Goal: Task Accomplishment & Management: Manage account settings

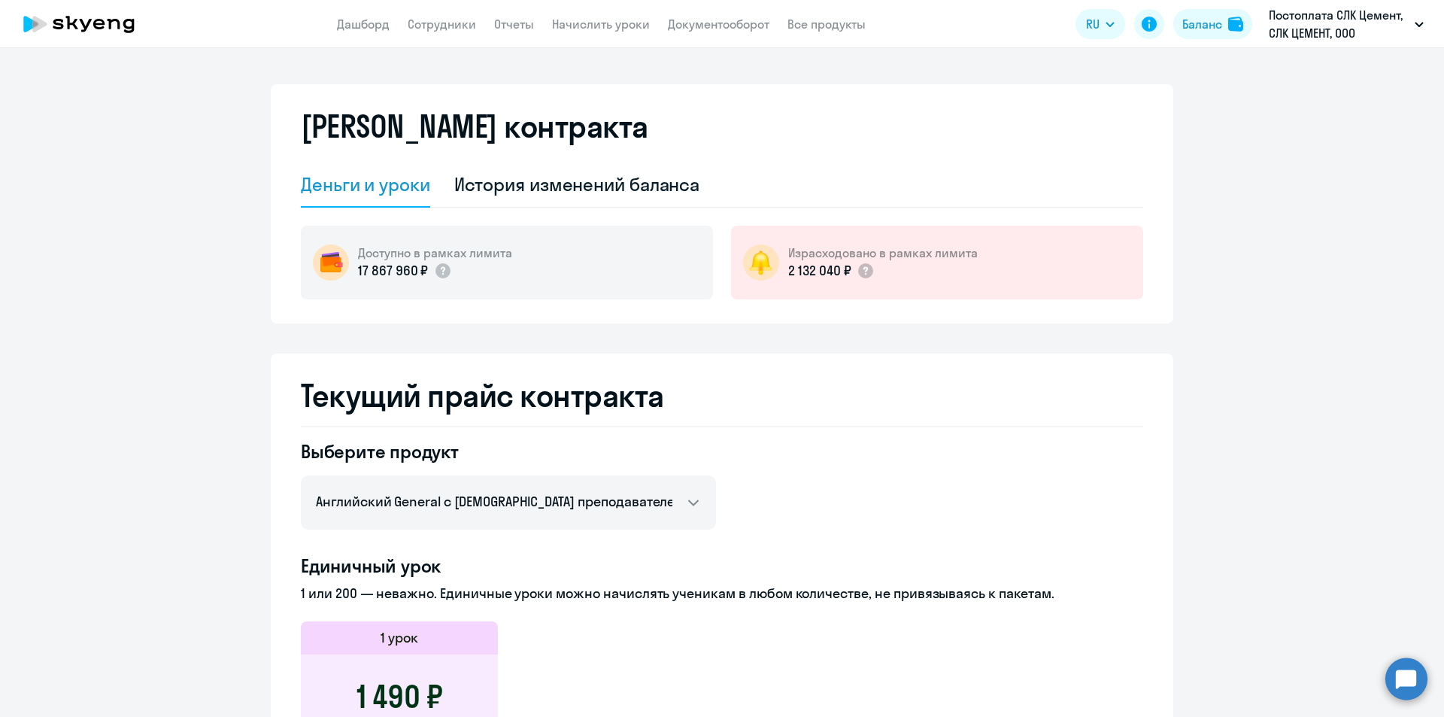
select select "english_adult_not_native_speaker"
click at [590, 26] on link "Начислить уроки" at bounding box center [601, 24] width 98 height 15
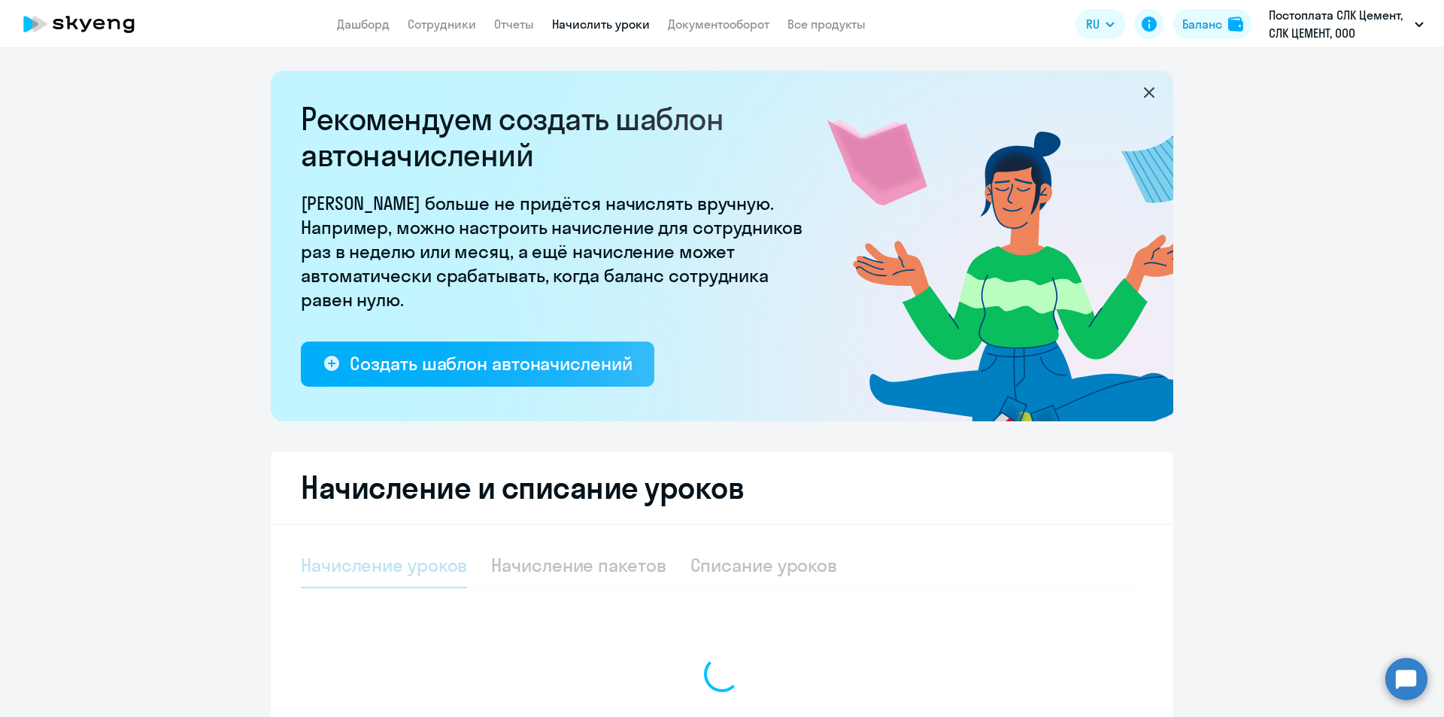
select select "10"
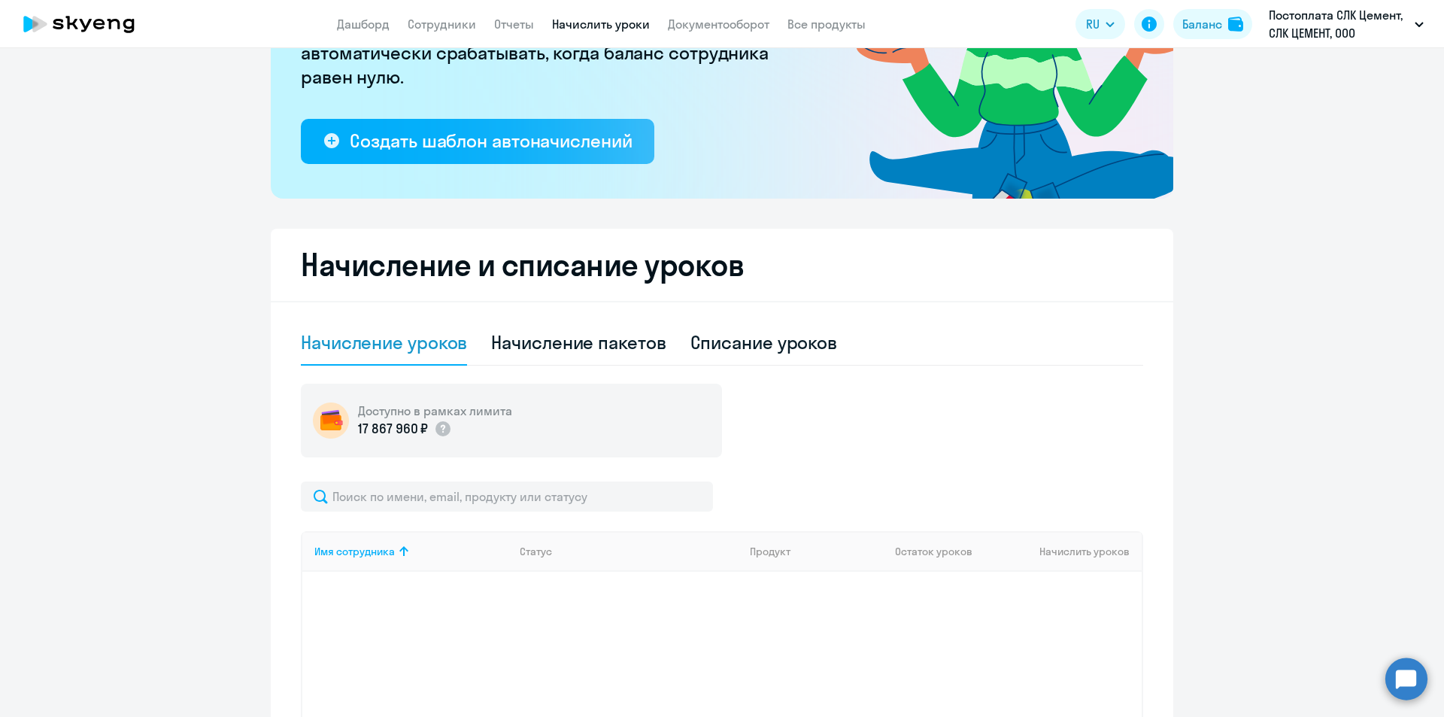
scroll to position [226, 0]
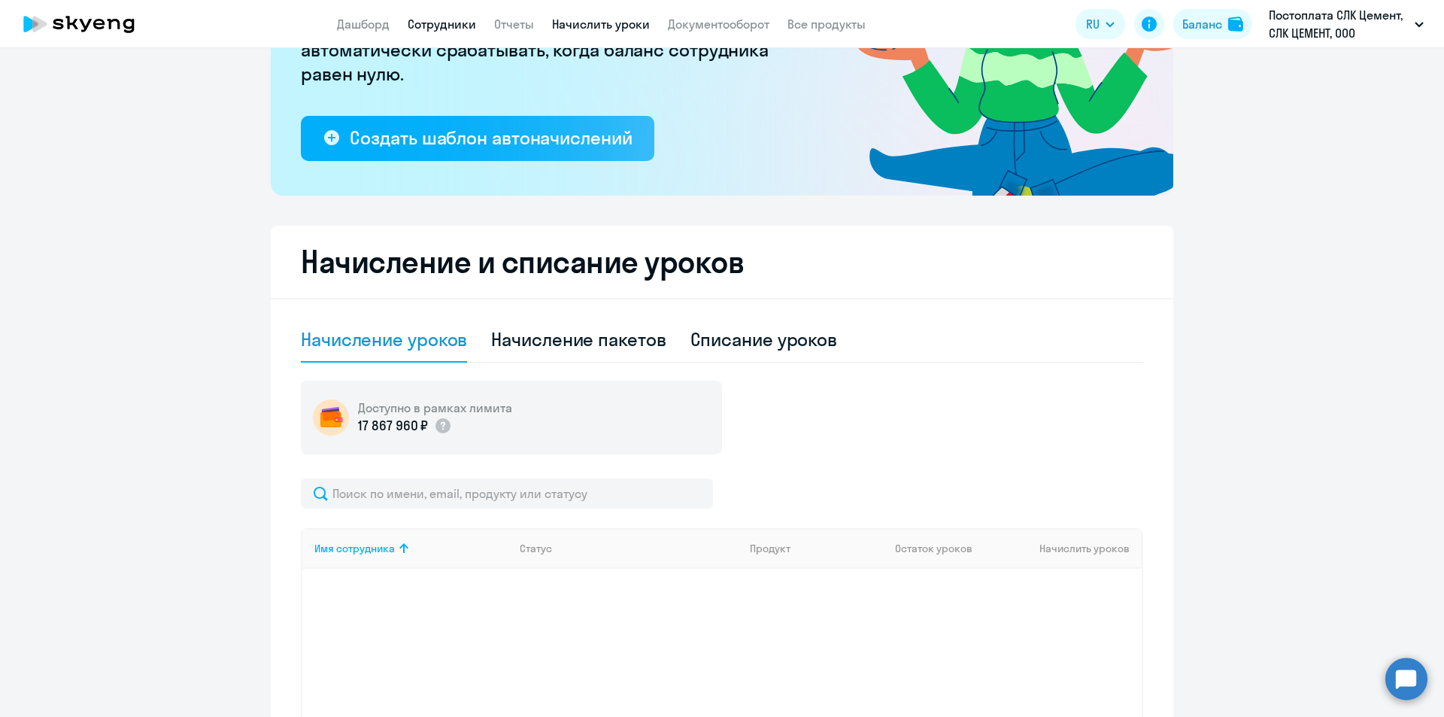
click at [438, 28] on link "Сотрудники" at bounding box center [442, 24] width 68 height 15
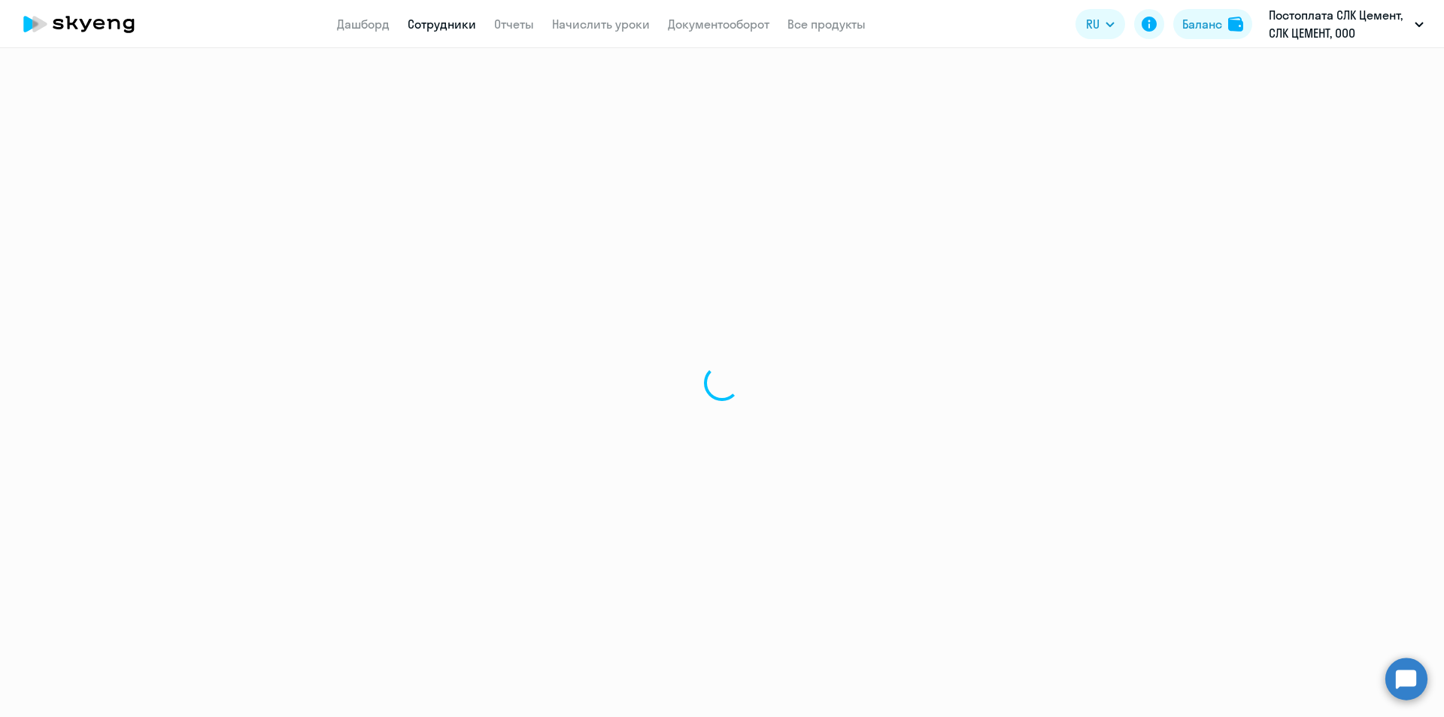
select select "30"
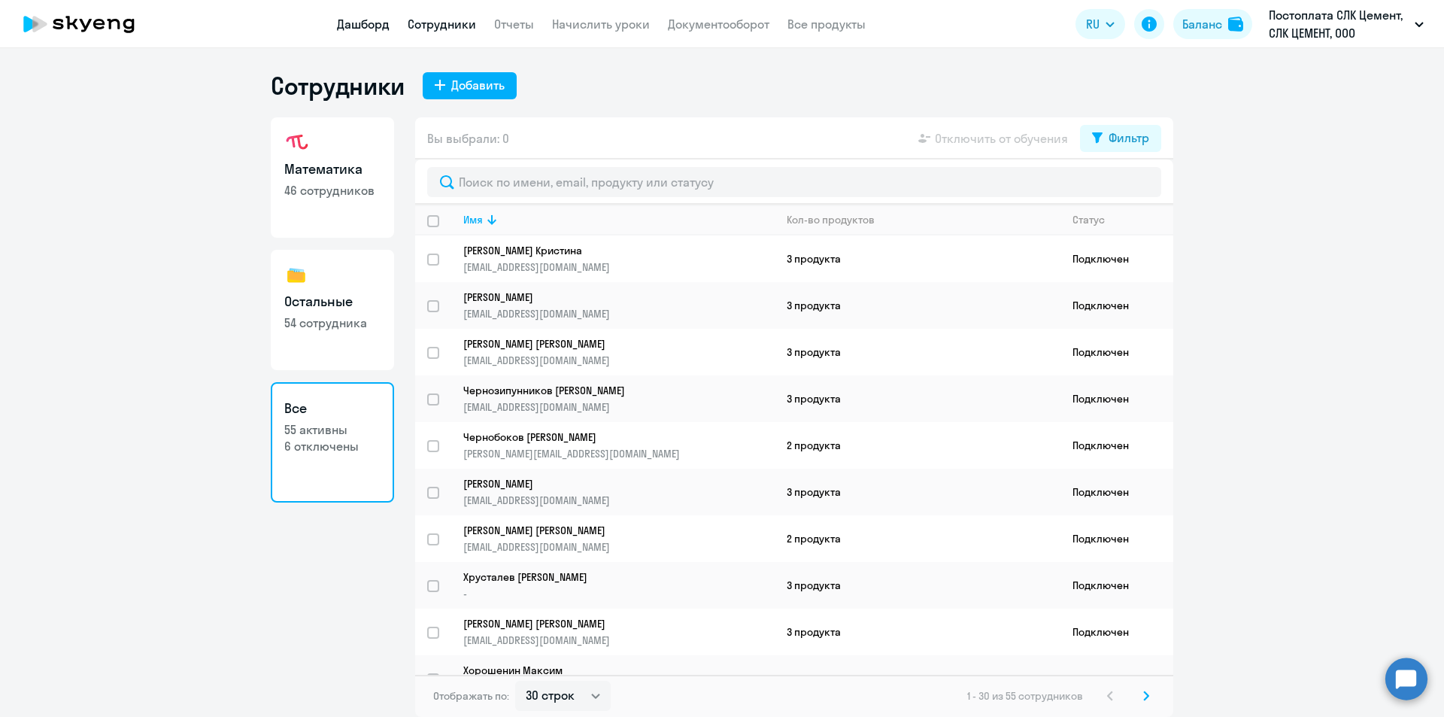
click at [359, 24] on link "Дашборд" at bounding box center [363, 24] width 53 height 15
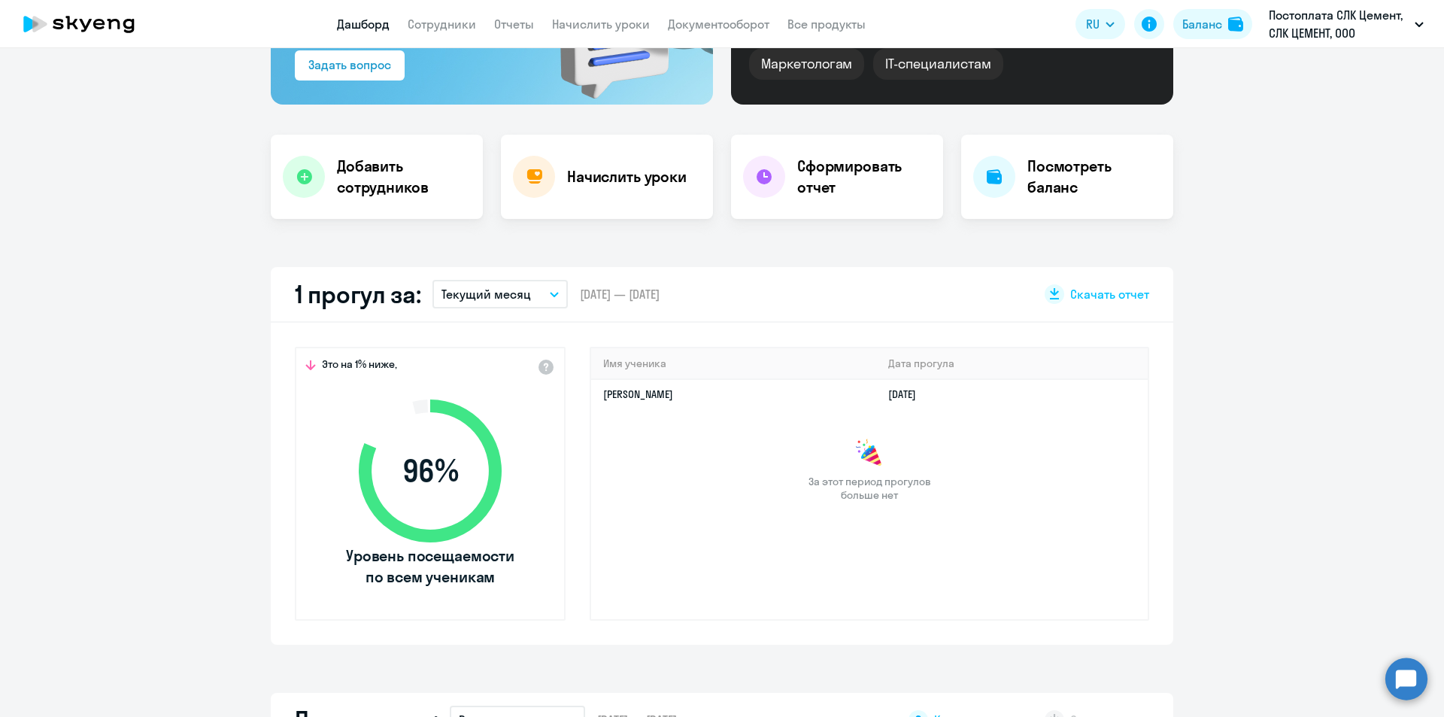
scroll to position [226, 0]
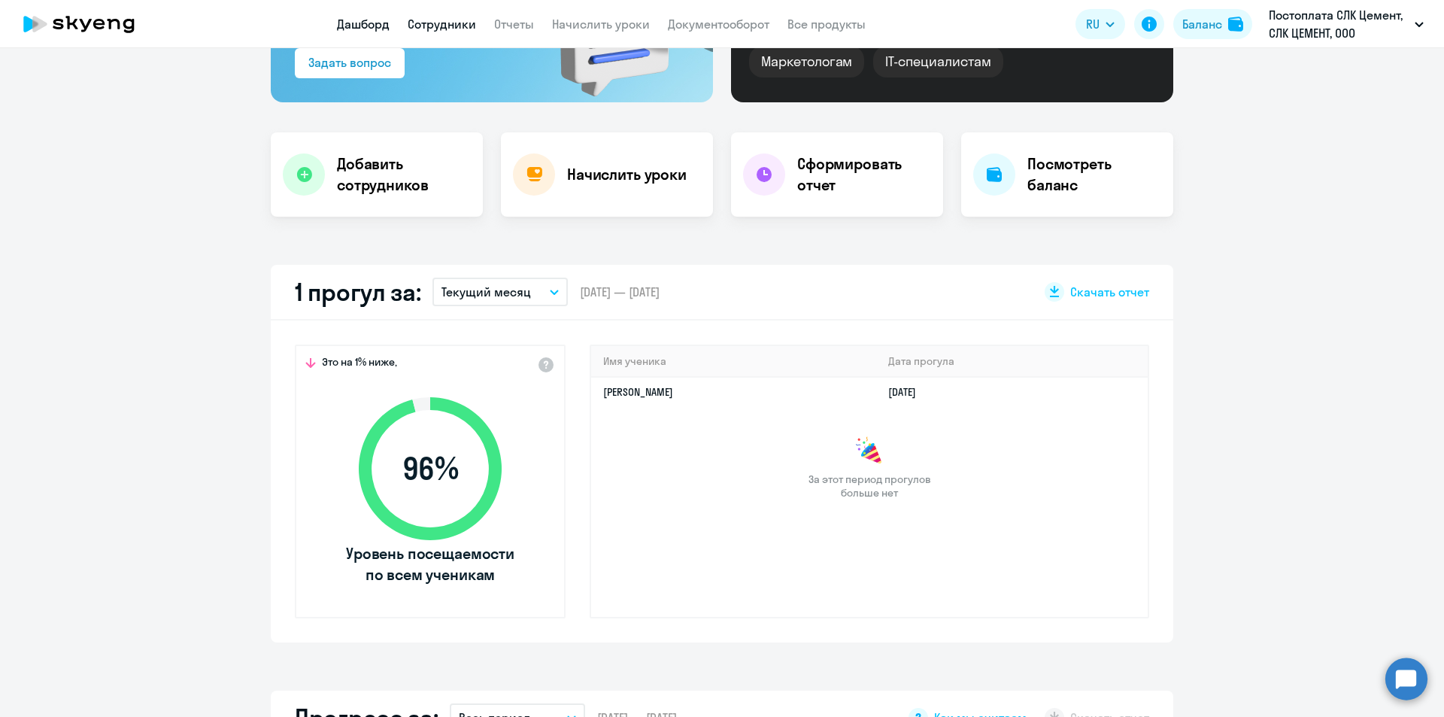
click at [438, 20] on link "Сотрудники" at bounding box center [442, 24] width 68 height 15
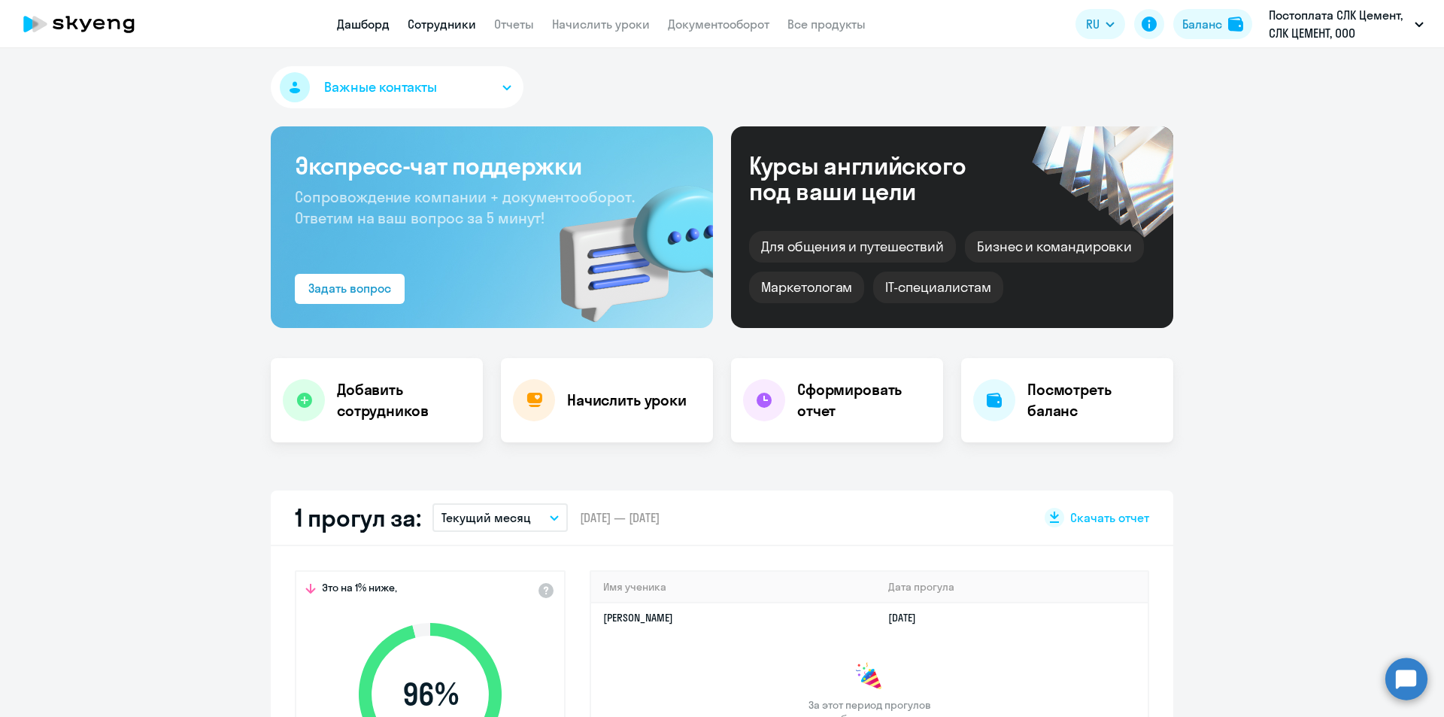
select select "30"
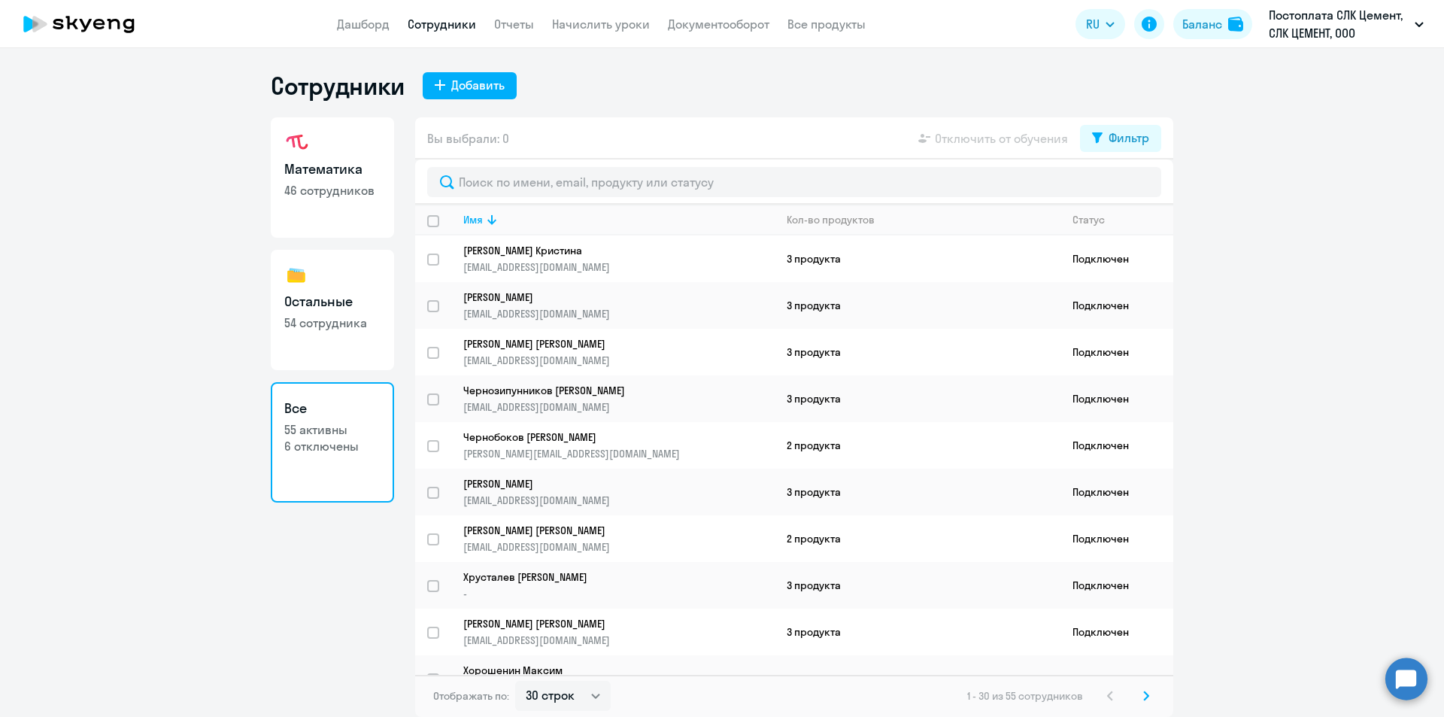
click at [385, 299] on link "Остальные 54 сотрудника" at bounding box center [332, 310] width 123 height 120
select select "30"
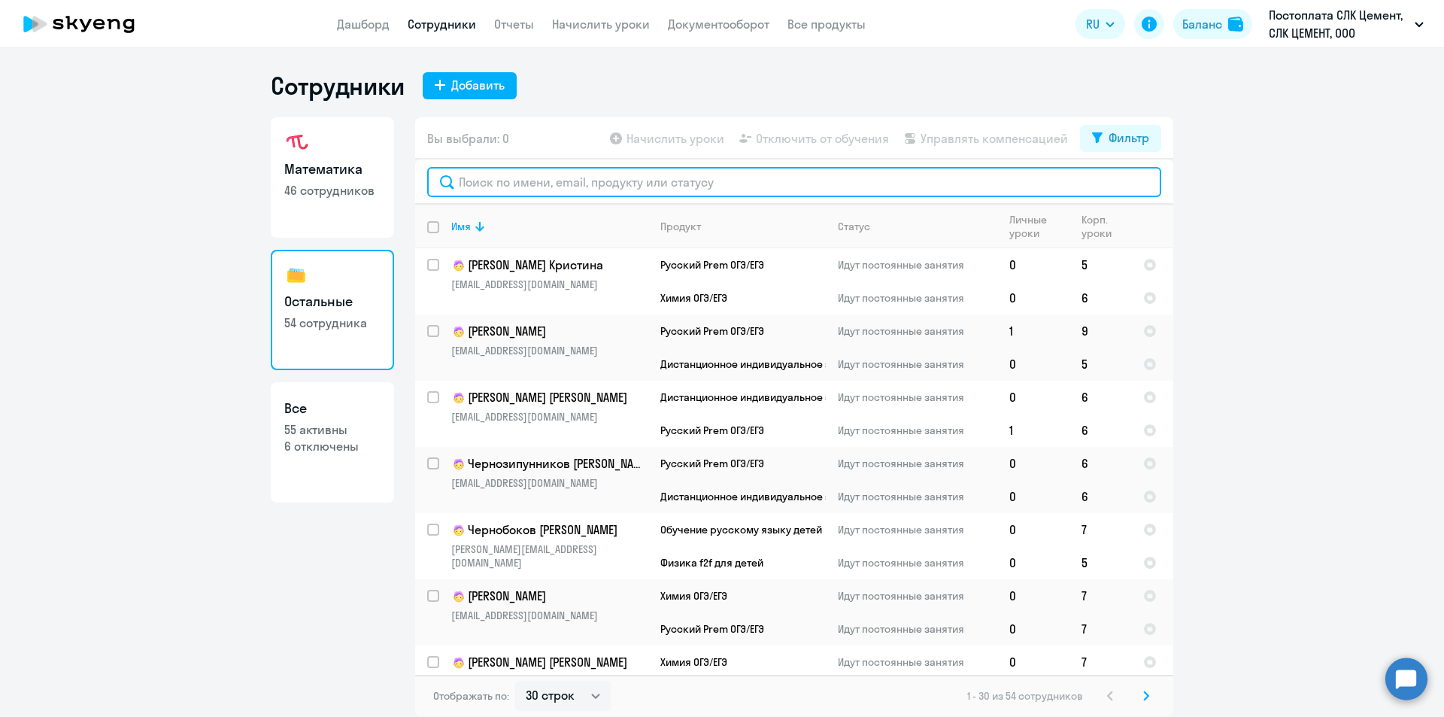
click at [517, 177] on input "text" at bounding box center [794, 182] width 734 height 30
type input "русс"
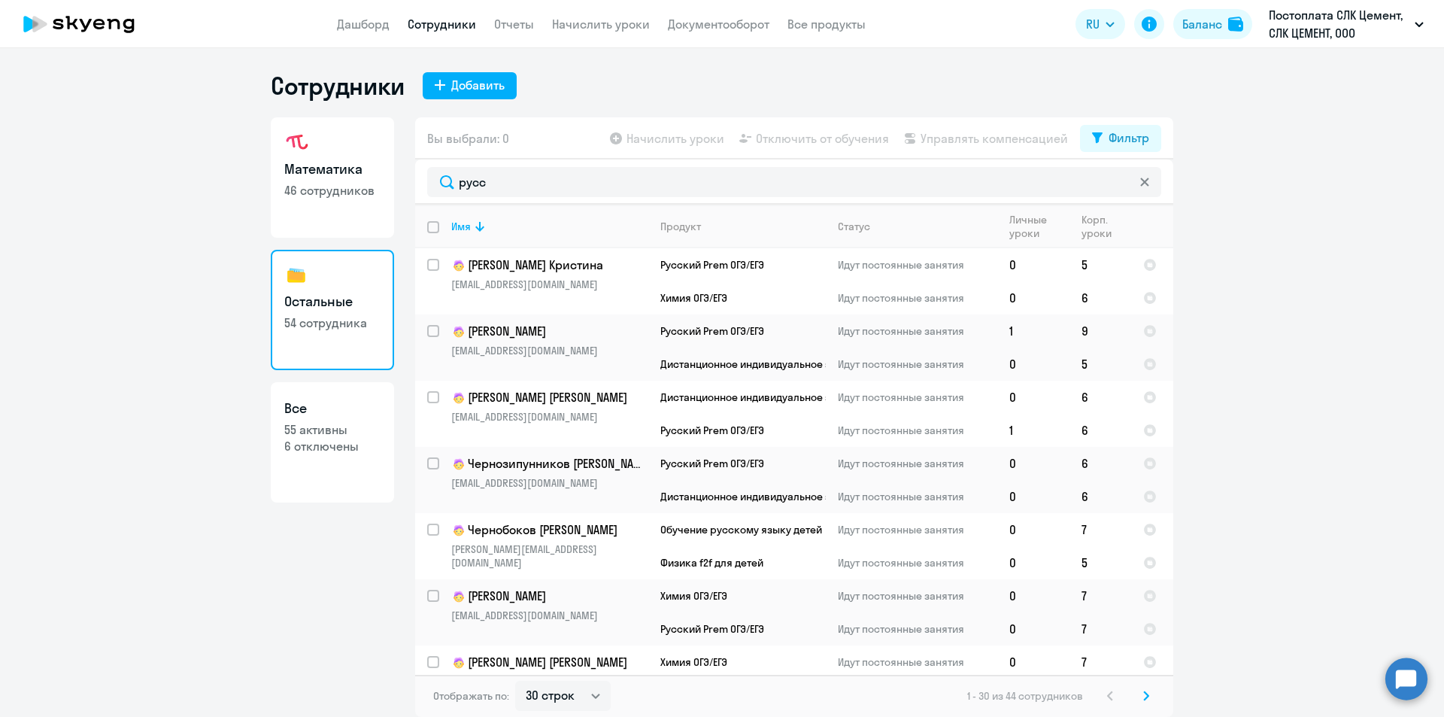
click at [429, 224] on input "deselect all" at bounding box center [442, 236] width 30 height 30
checkbox input "true"
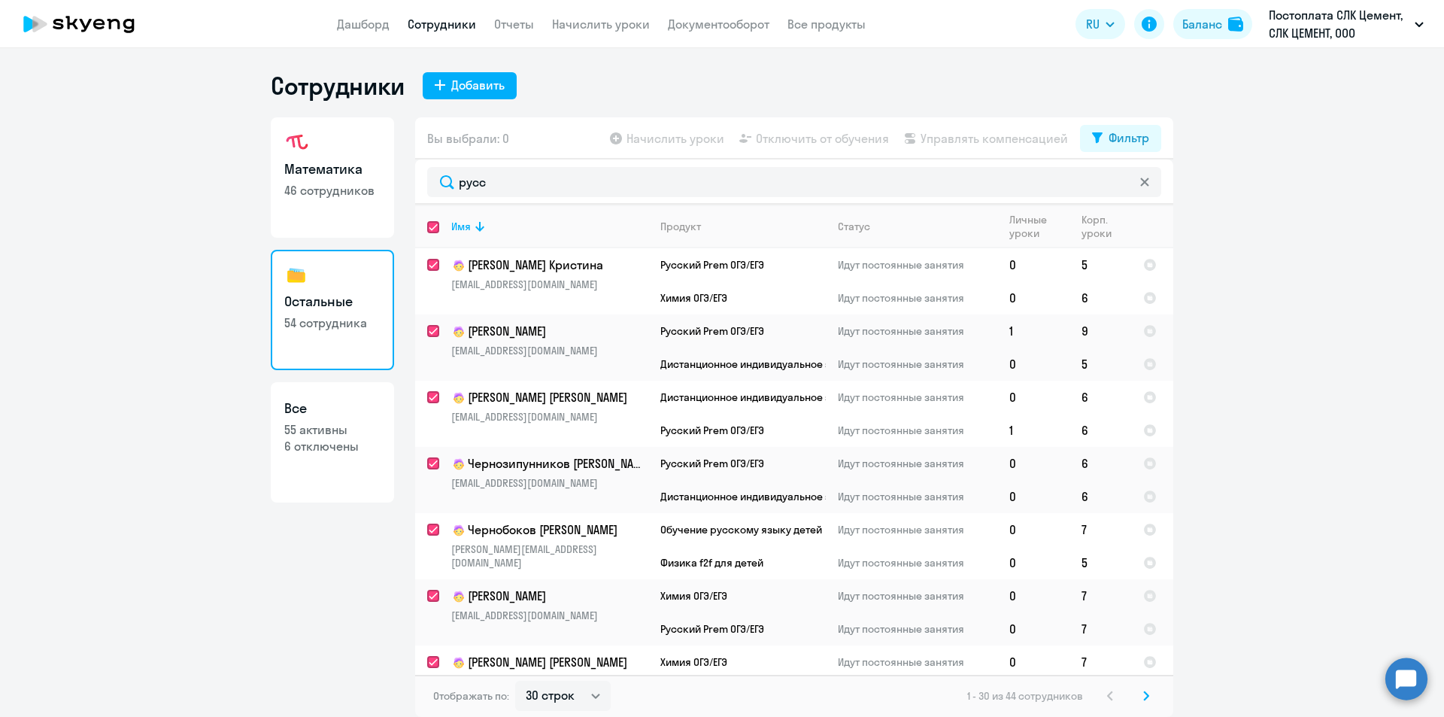
checkbox input "true"
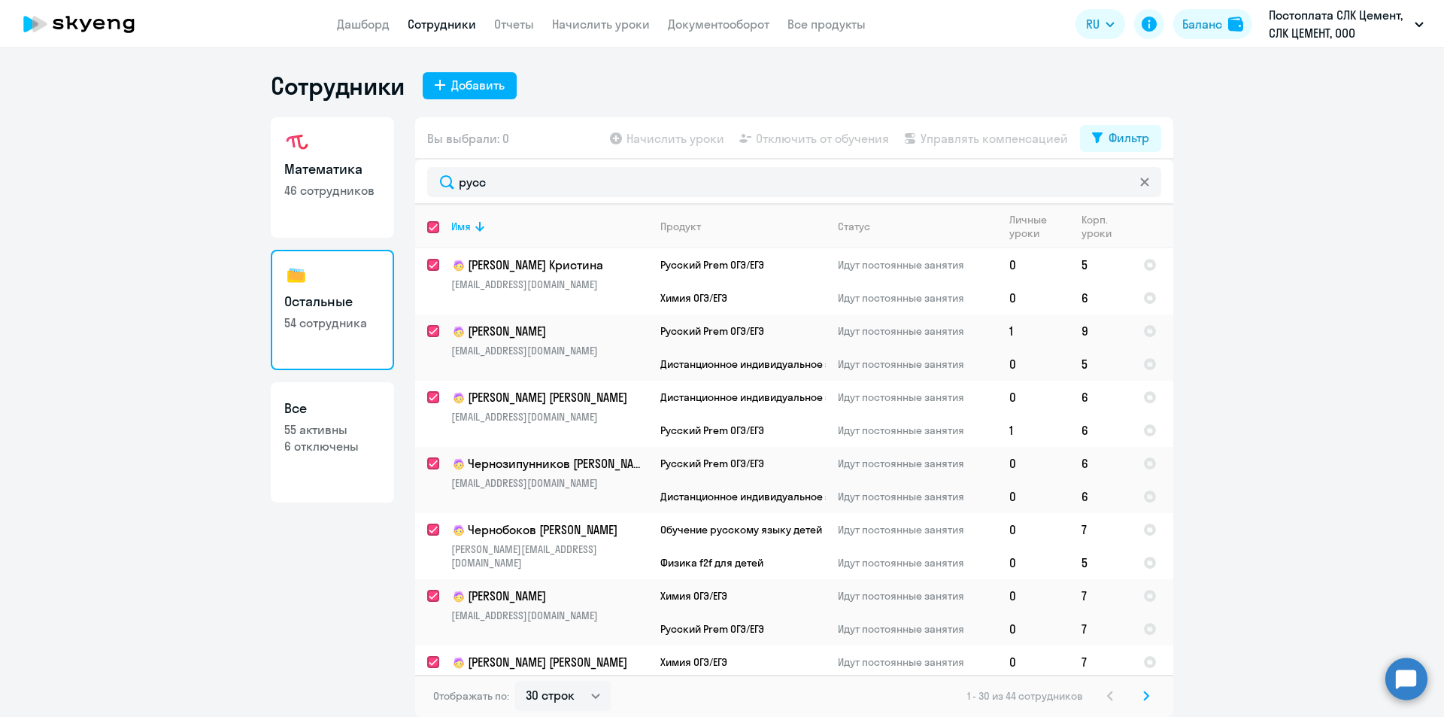
checkbox input "true"
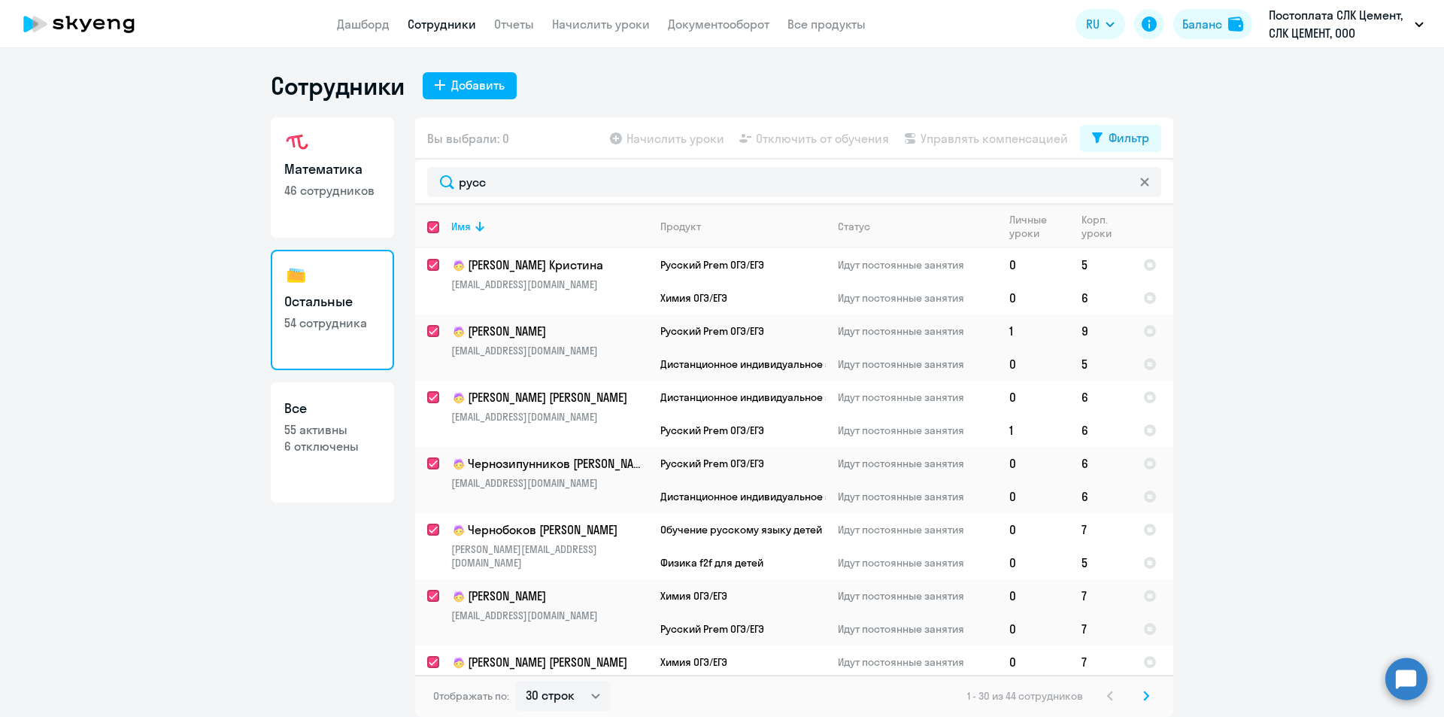
checkbox input "true"
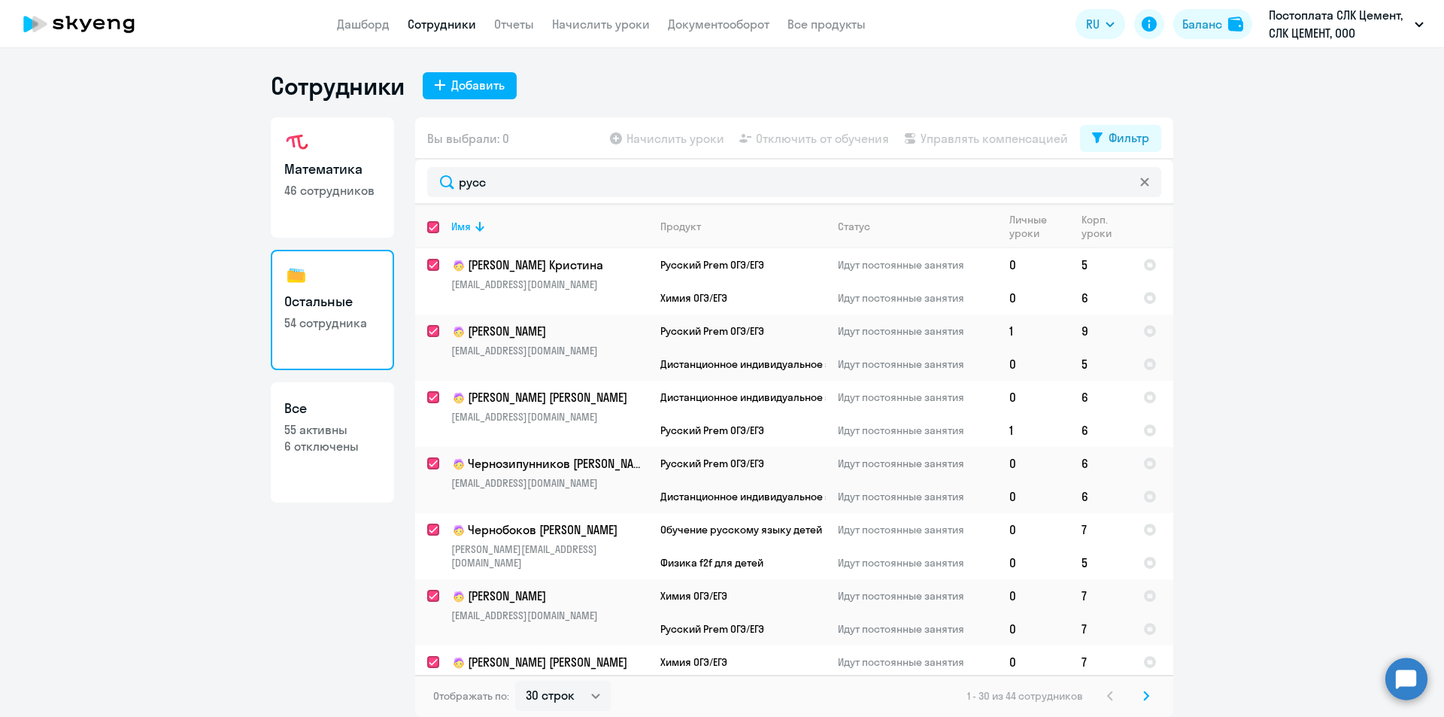
checkbox input "true"
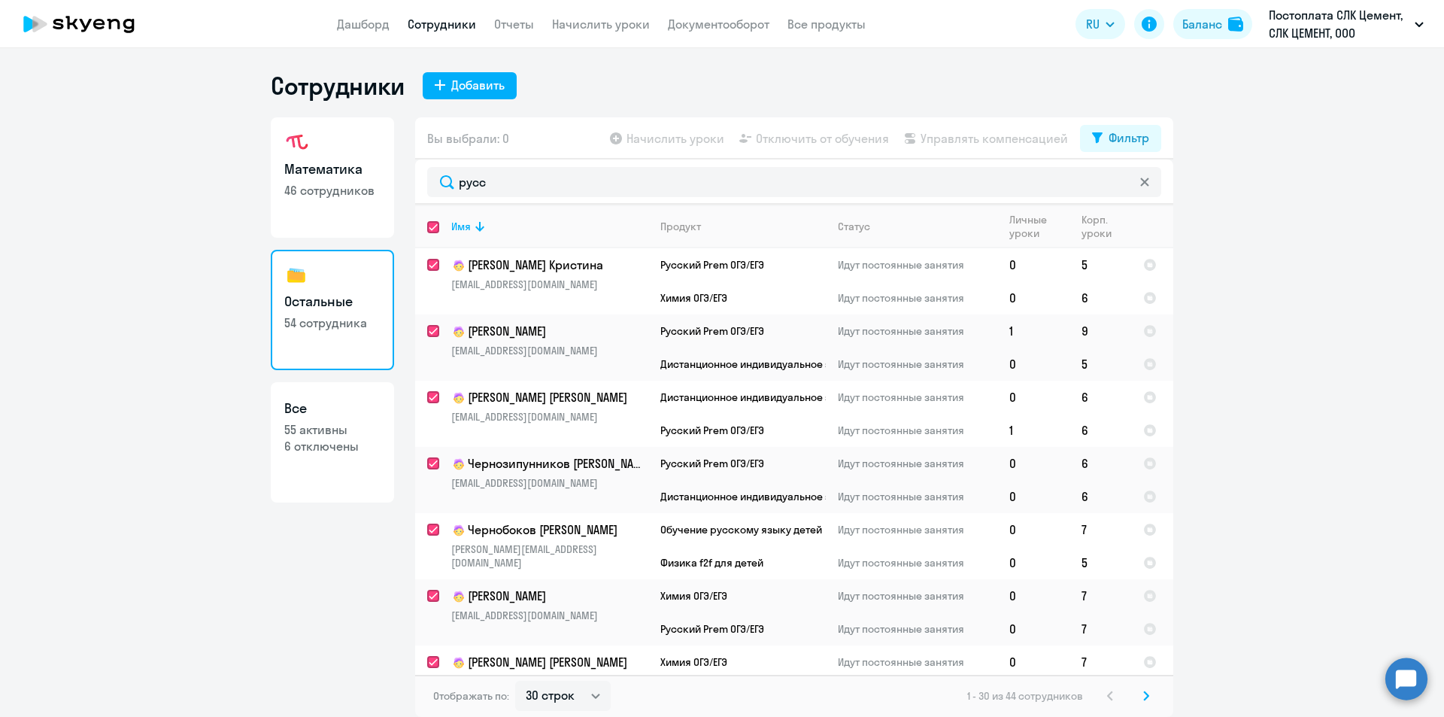
checkbox input "true"
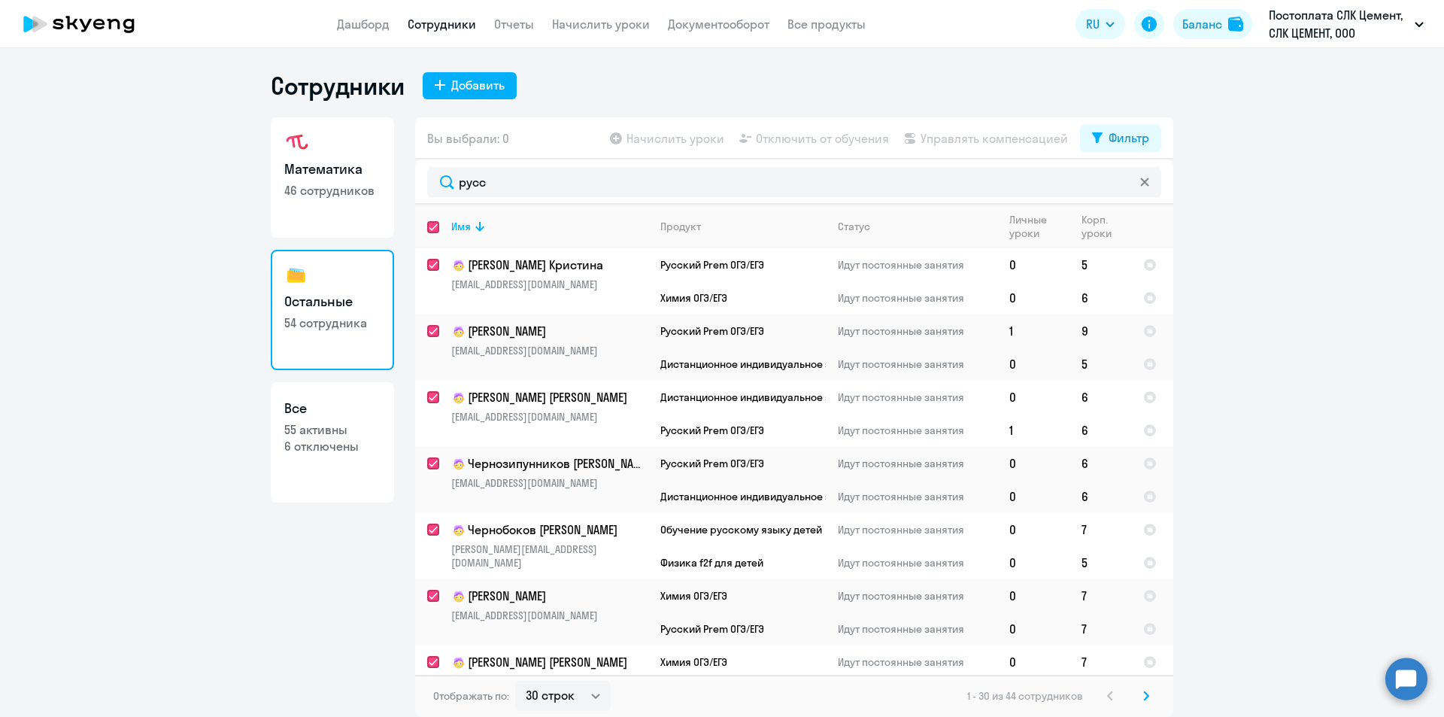
checkbox input "true"
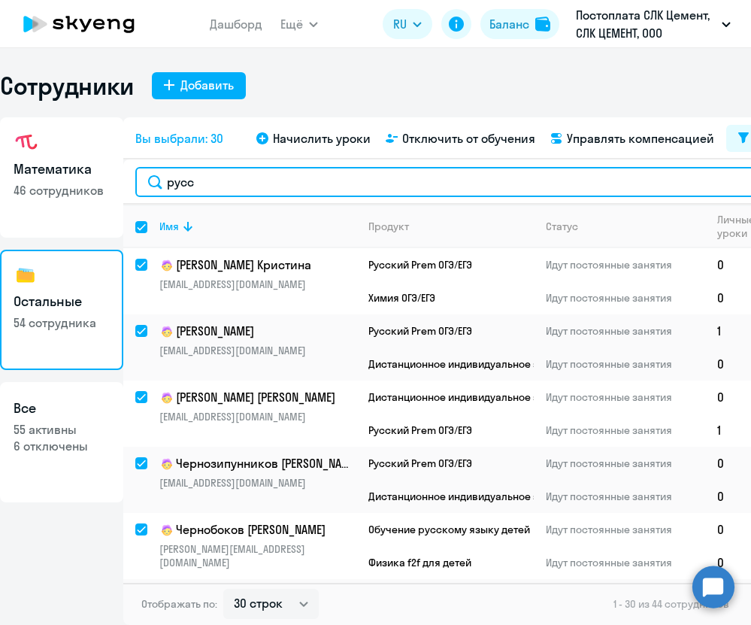
drag, startPoint x: 184, startPoint y: 172, endPoint x: 158, endPoint y: 169, distance: 26.5
click at [158, 169] on input "русс" at bounding box center [471, 182] width 672 height 30
type input "м"
checkbox input "false"
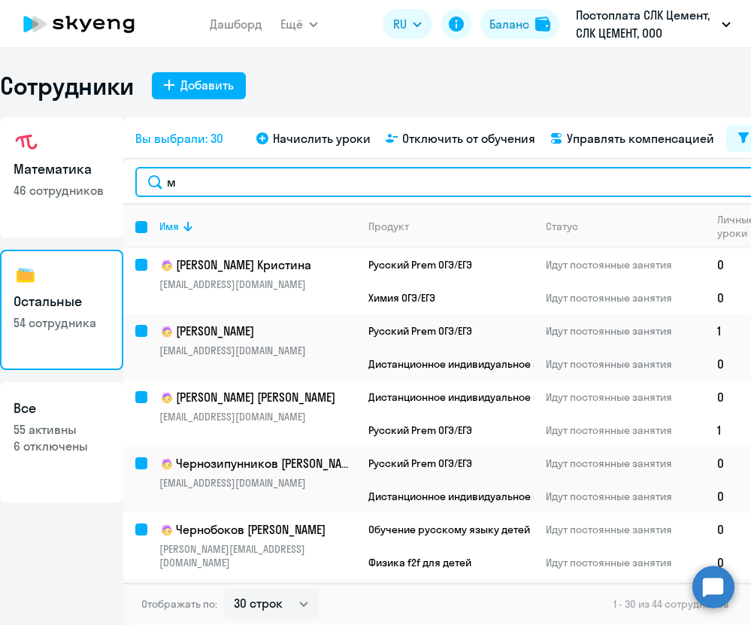
checkbox input "false"
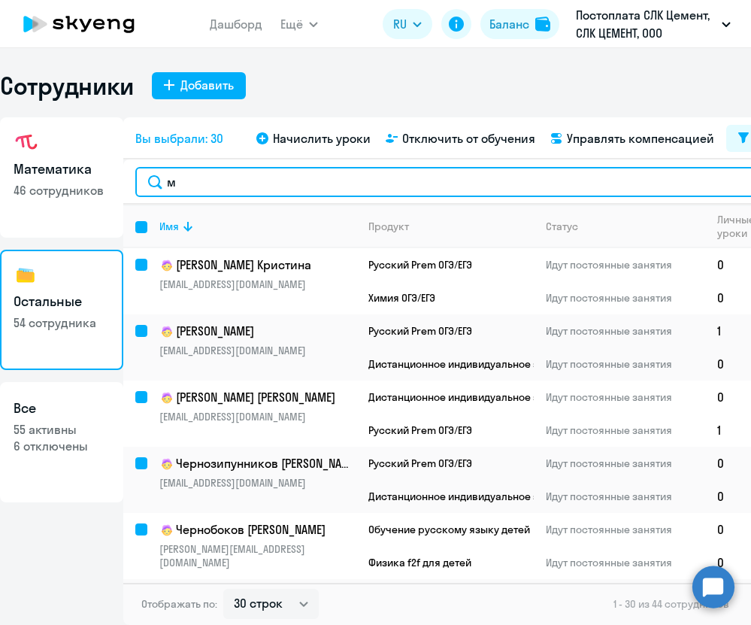
checkbox input "false"
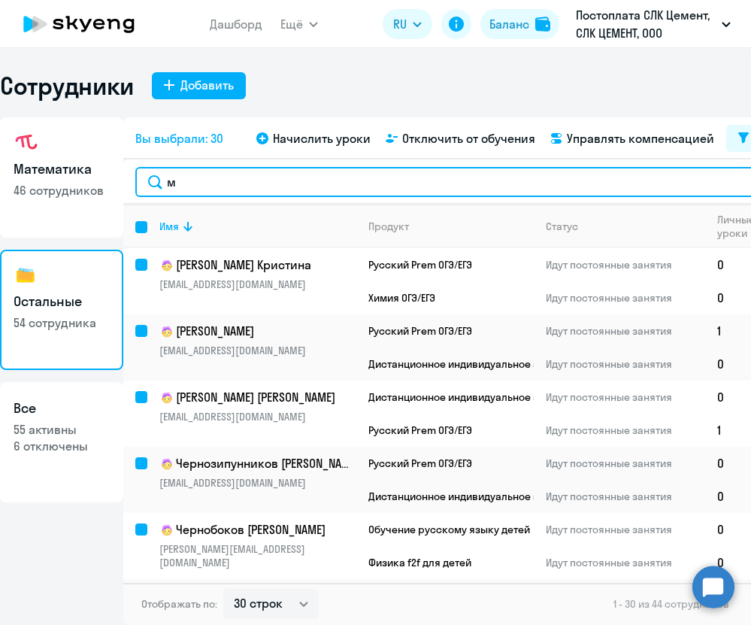
checkbox input "false"
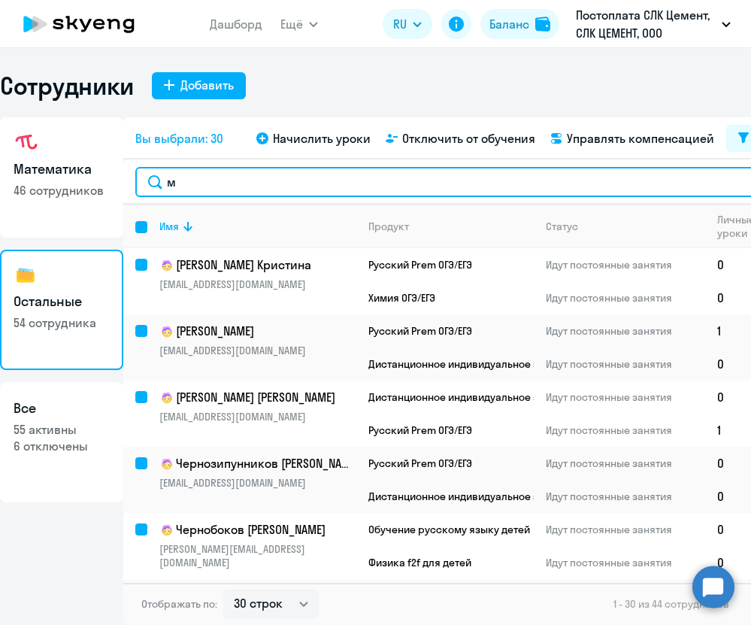
checkbox input "false"
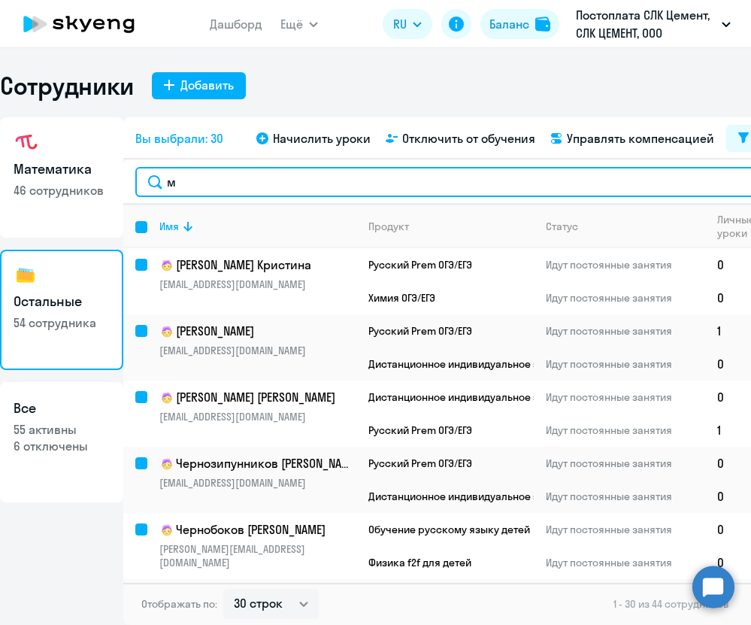
checkbox input "false"
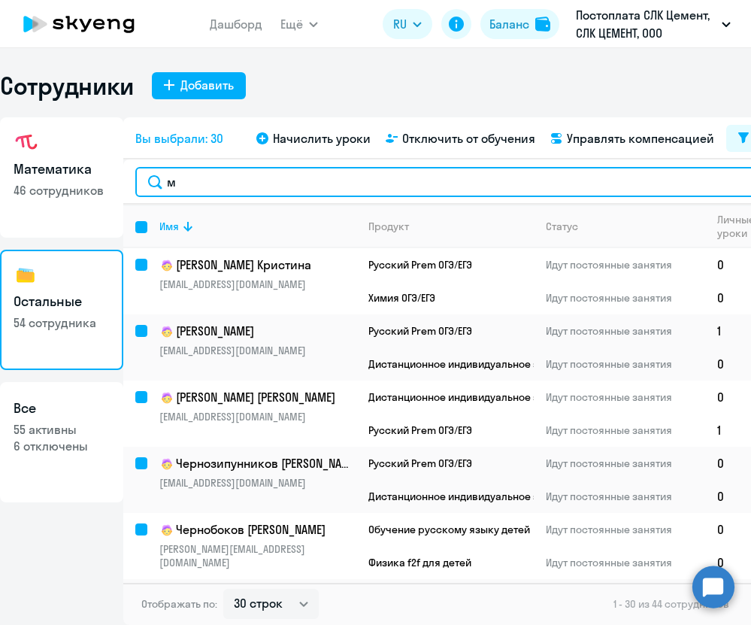
checkbox input "false"
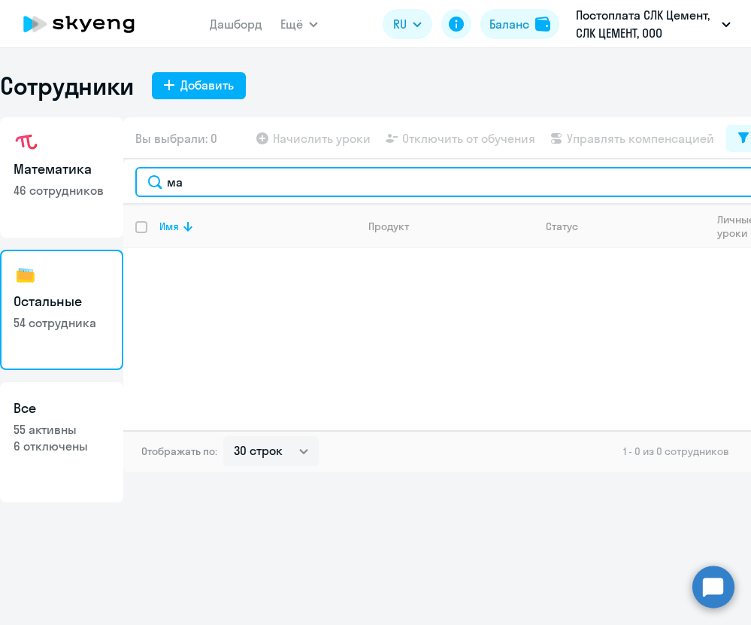
type input "м"
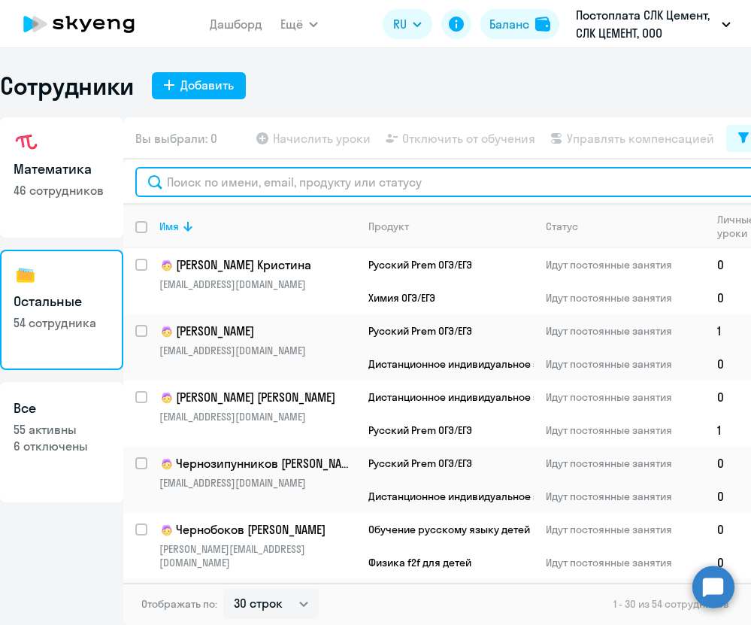
click at [226, 175] on input "text" at bounding box center [471, 182] width 672 height 30
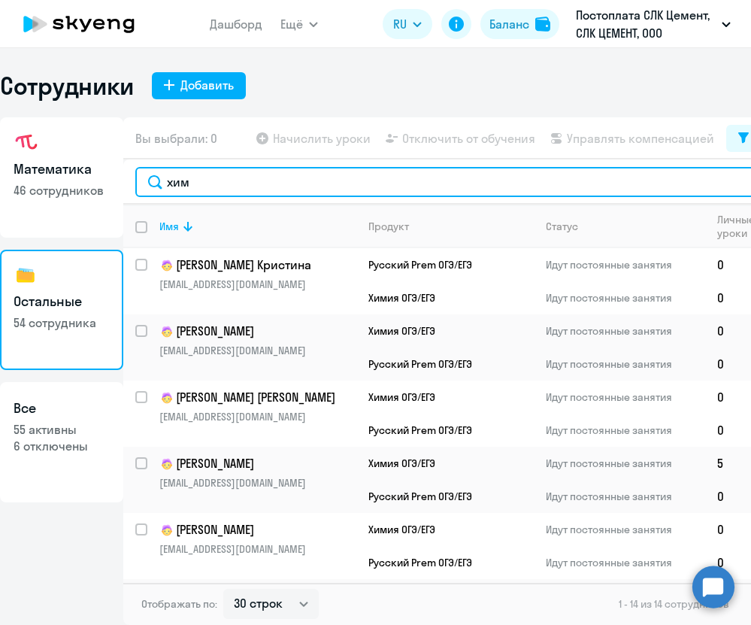
type input "хим"
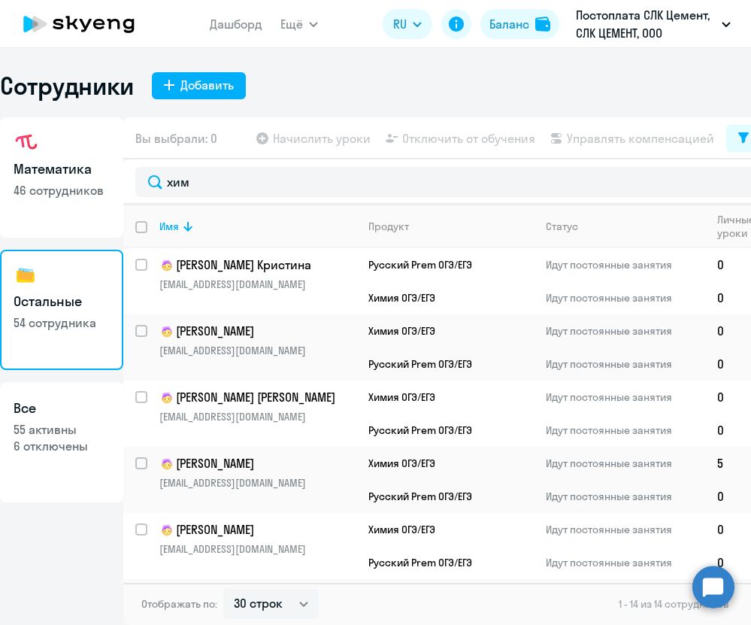
click at [145, 224] on input "deselect all" at bounding box center [150, 236] width 30 height 30
checkbox input "true"
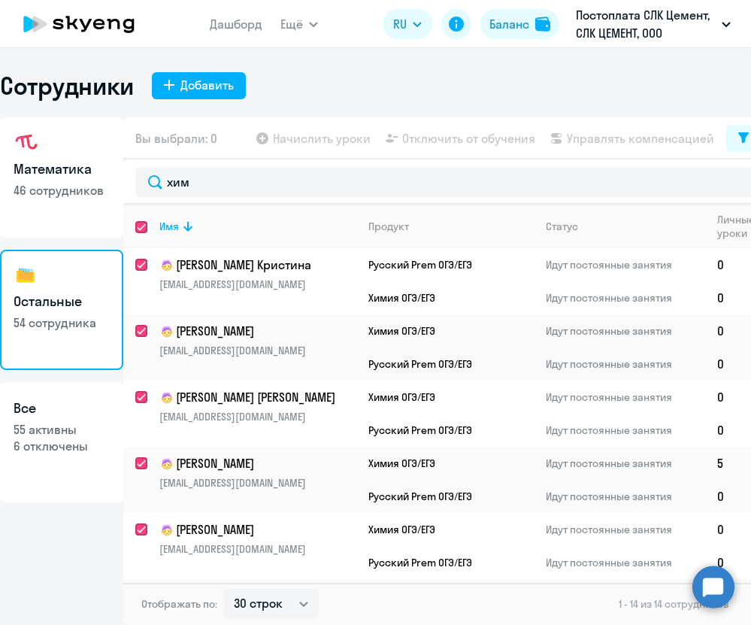
checkbox input "true"
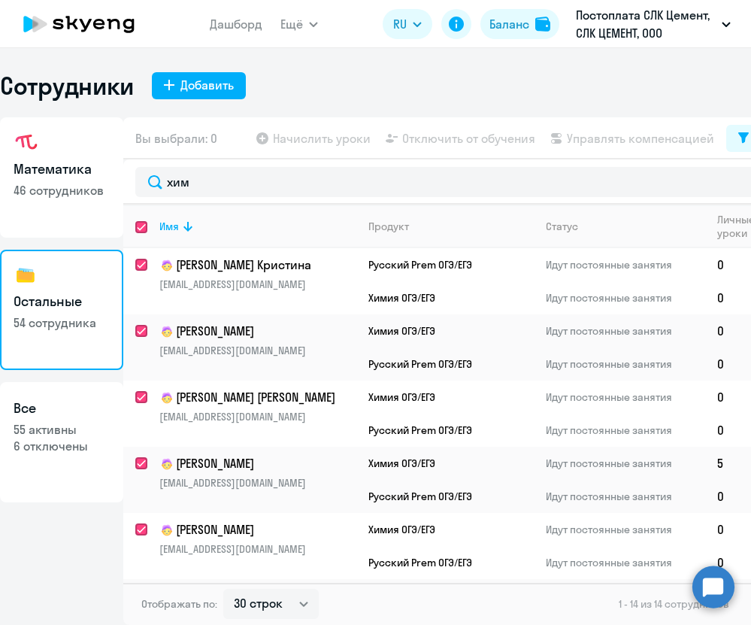
checkbox input "true"
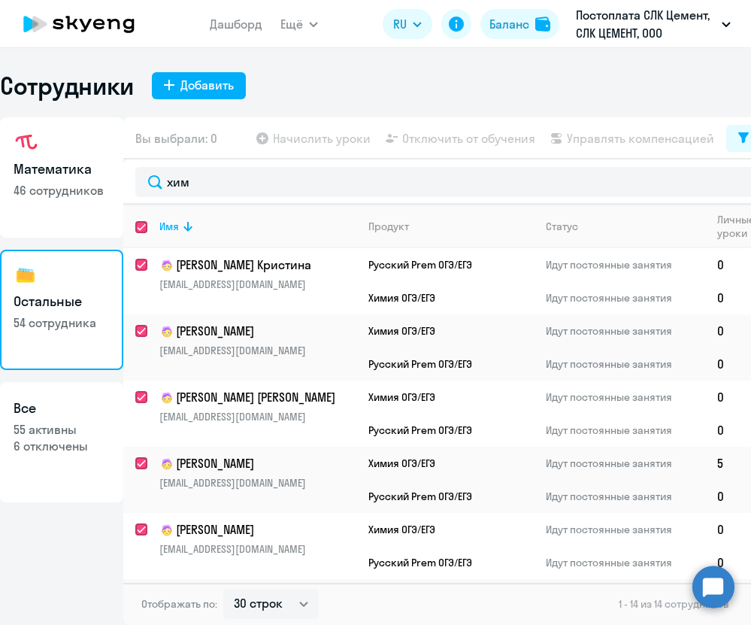
checkbox input "true"
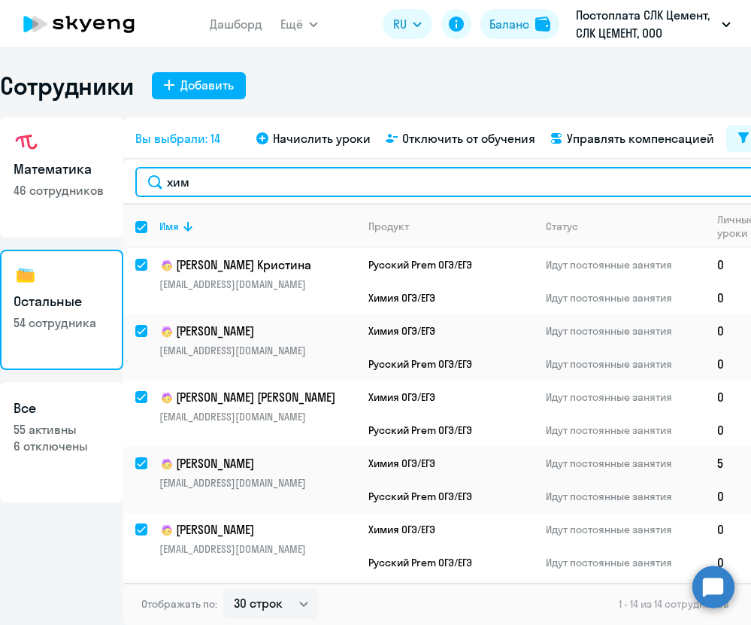
drag, startPoint x: 197, startPoint y: 187, endPoint x: 147, endPoint y: 186, distance: 49.6
click at [147, 186] on input "хим" at bounding box center [471, 182] width 672 height 30
type input "фи"
checkbox input "false"
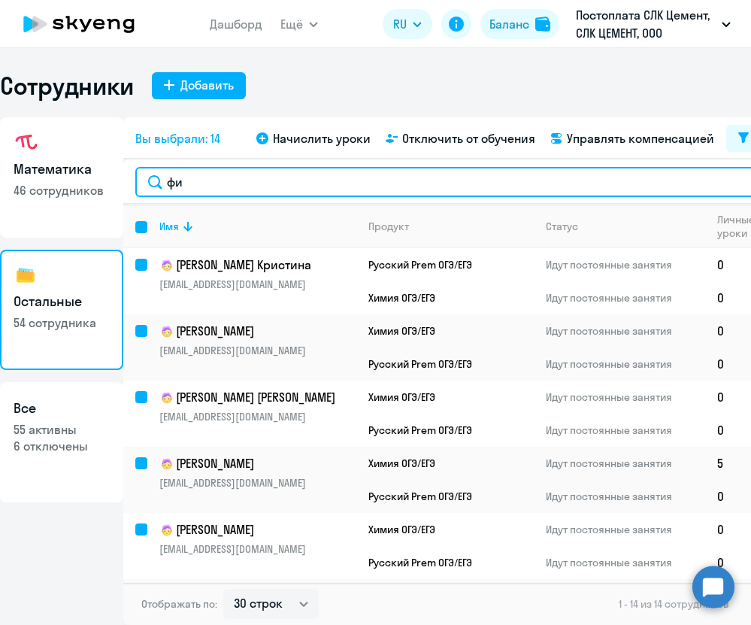
checkbox input "false"
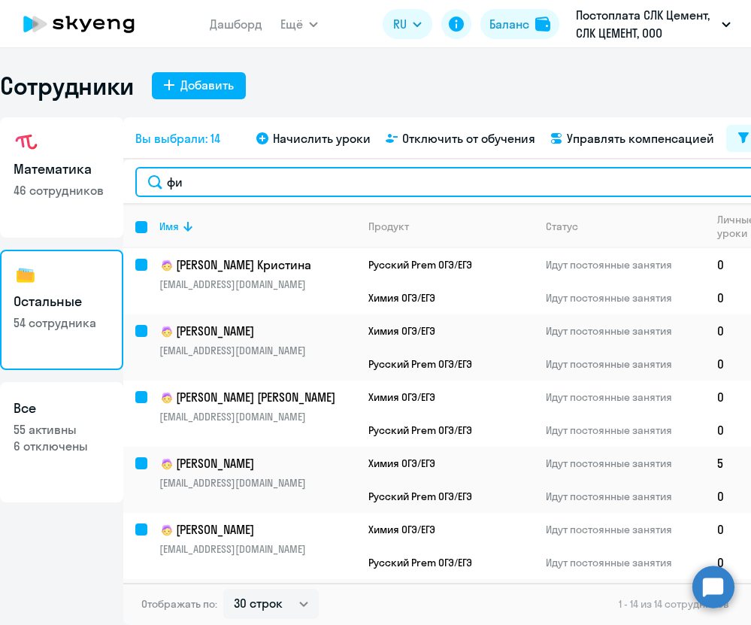
checkbox input "false"
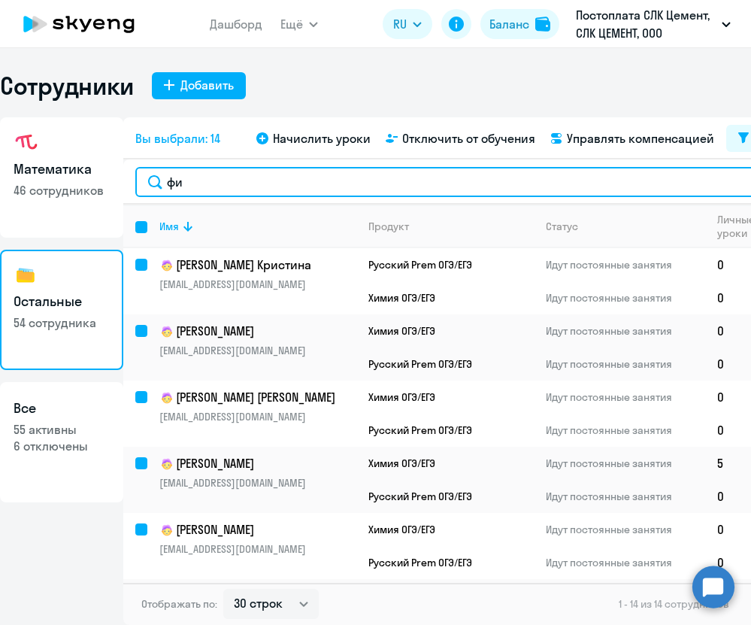
checkbox input "false"
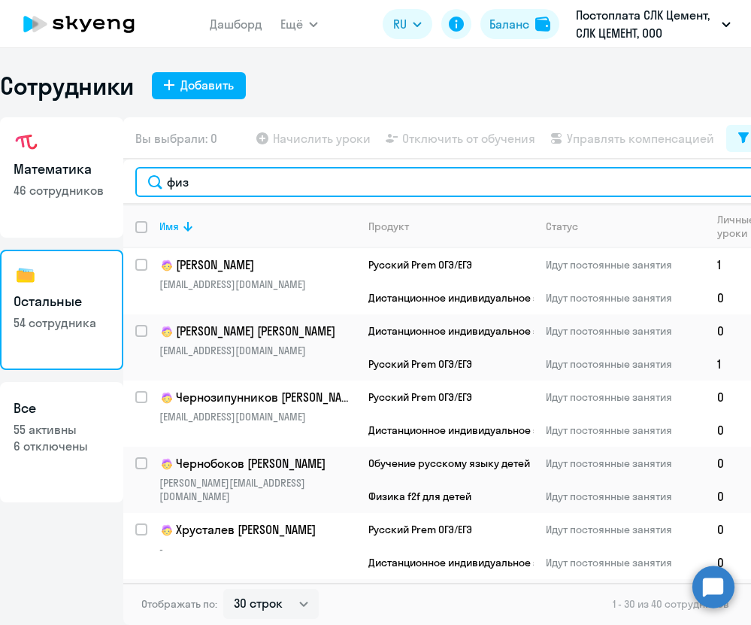
type input "физ"
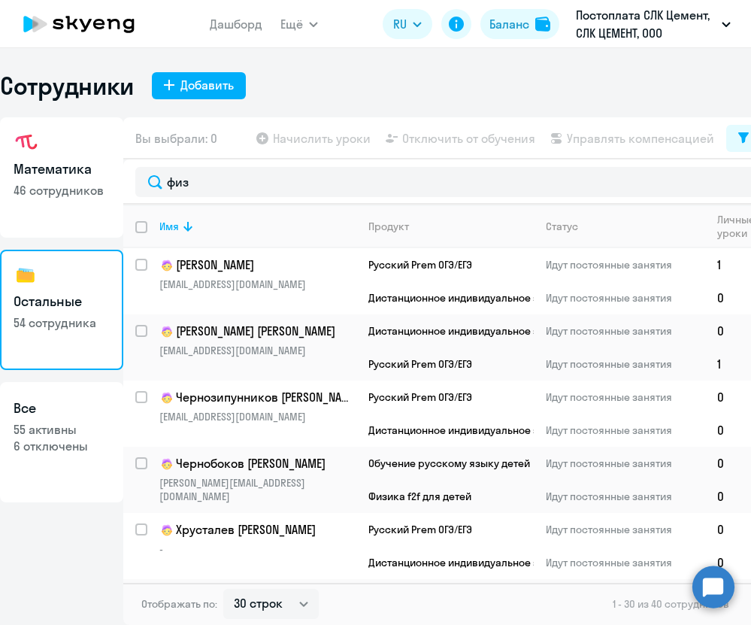
click at [140, 226] on input "deselect all" at bounding box center [150, 236] width 30 height 30
checkbox input "true"
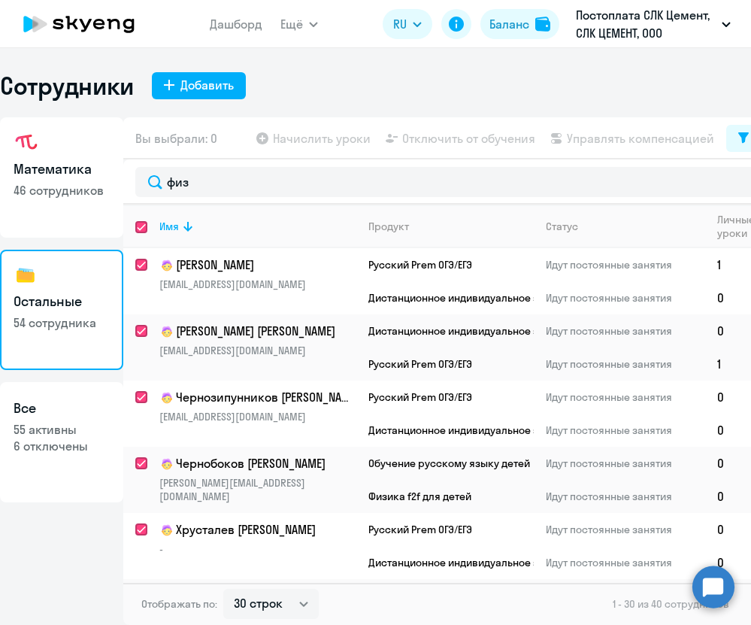
checkbox input "true"
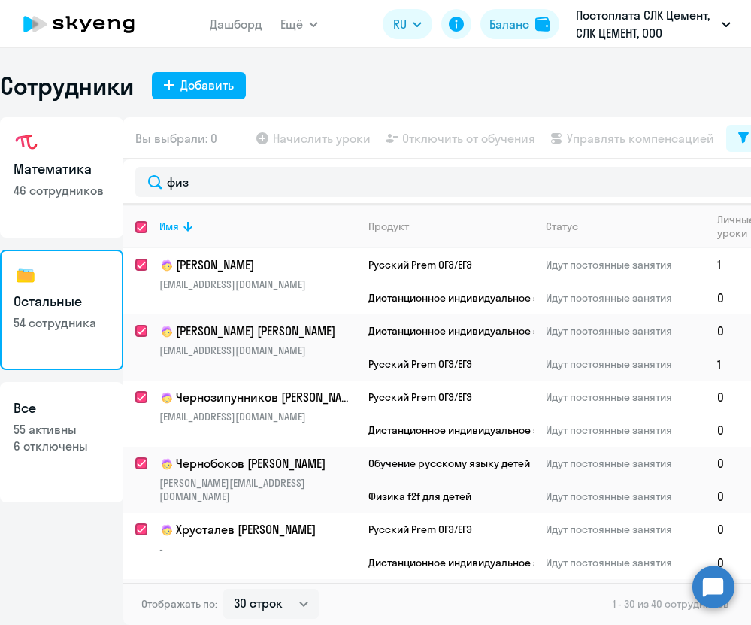
checkbox input "true"
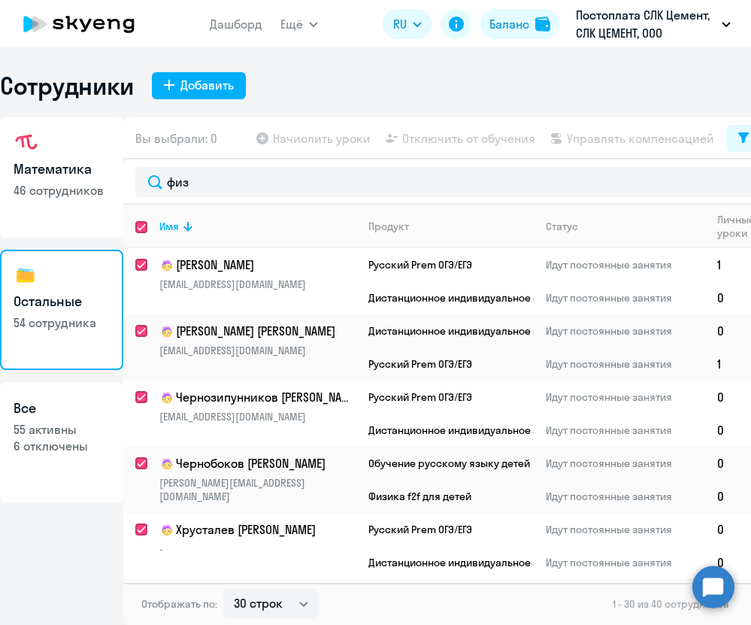
checkbox input "true"
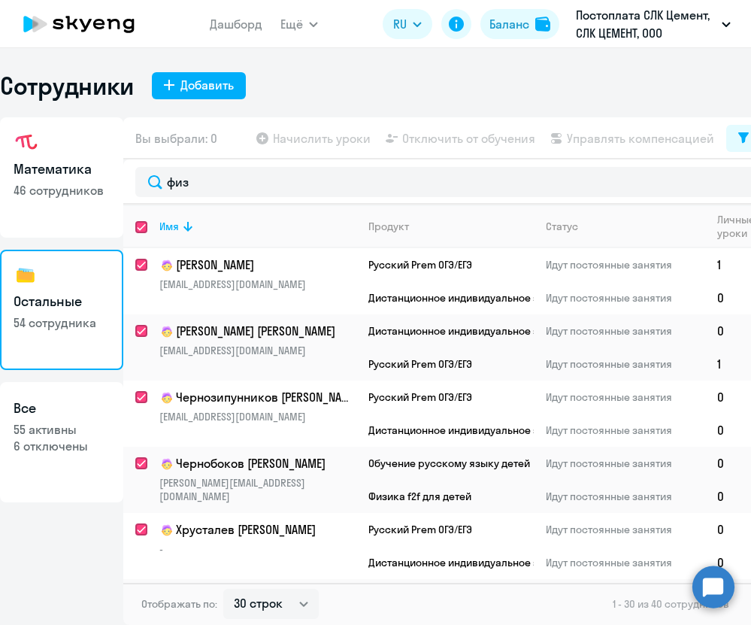
checkbox input "true"
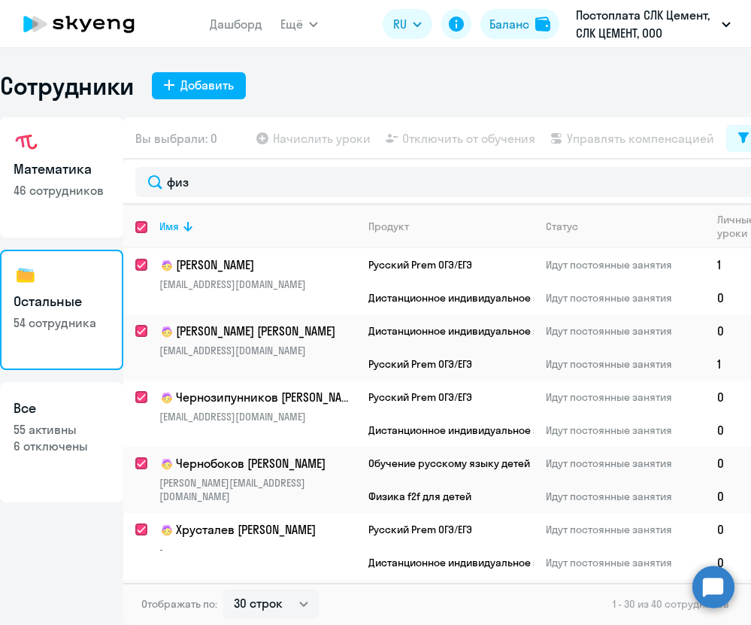
checkbox input "true"
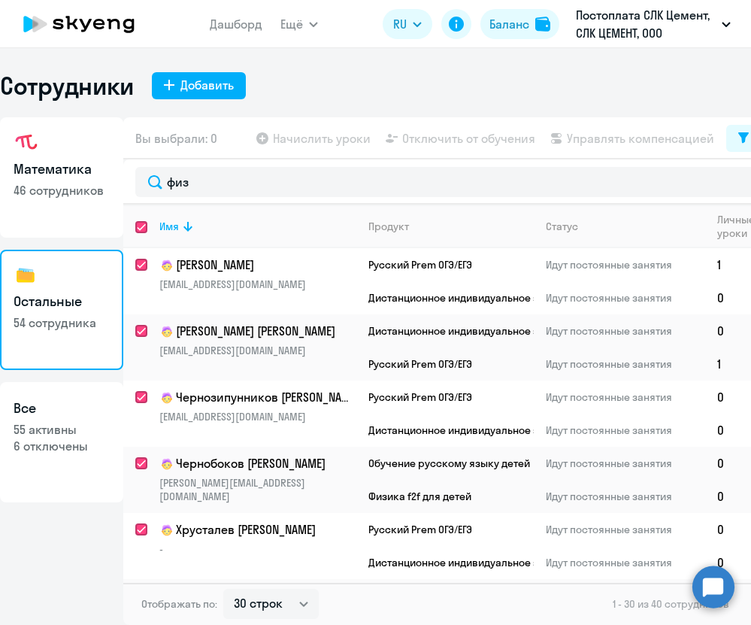
checkbox input "true"
